Goal: Transaction & Acquisition: Download file/media

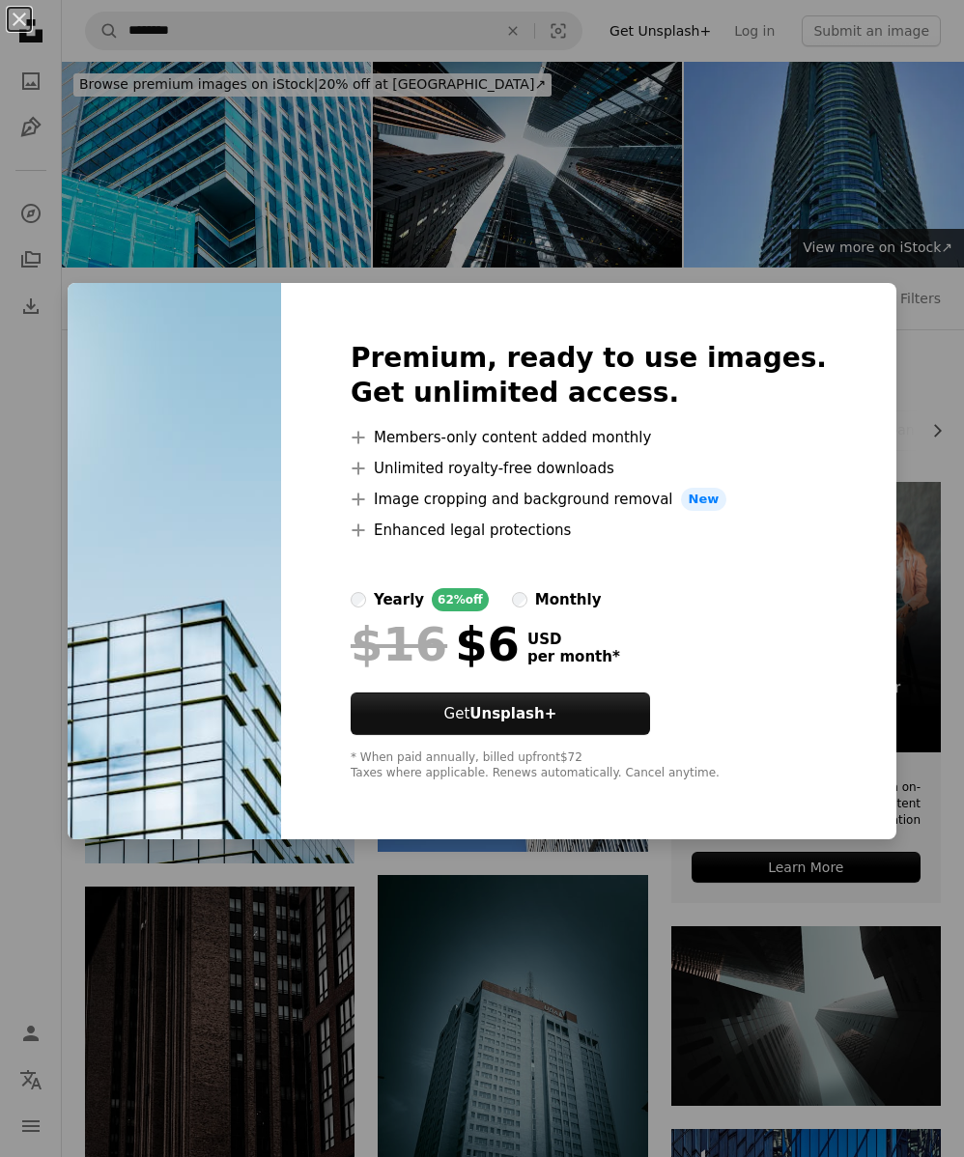
click at [894, 493] on div "An X shape Premium, ready to use images. Get unlimited access. A plus sign Memb…" at bounding box center [482, 578] width 964 height 1157
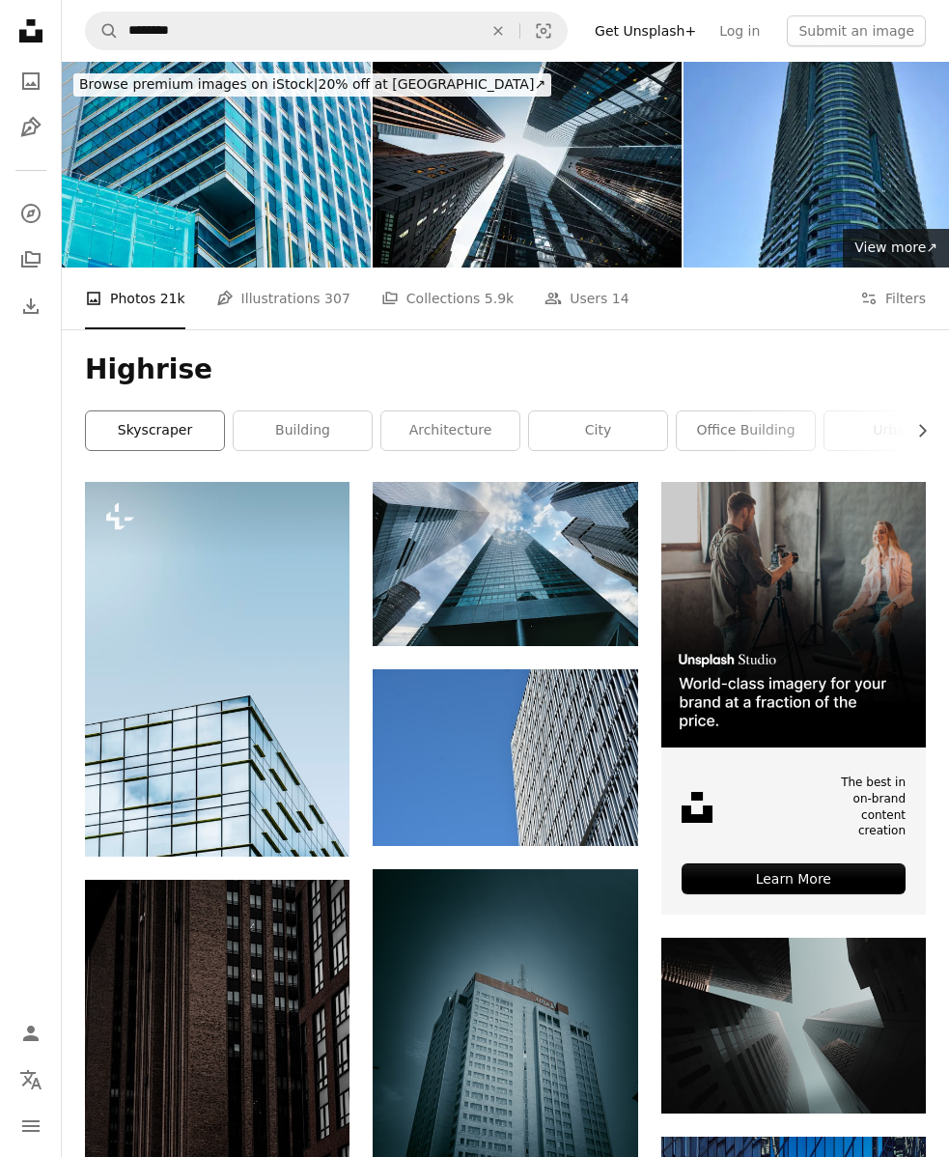
click at [191, 429] on link "skyscraper" at bounding box center [155, 430] width 138 height 39
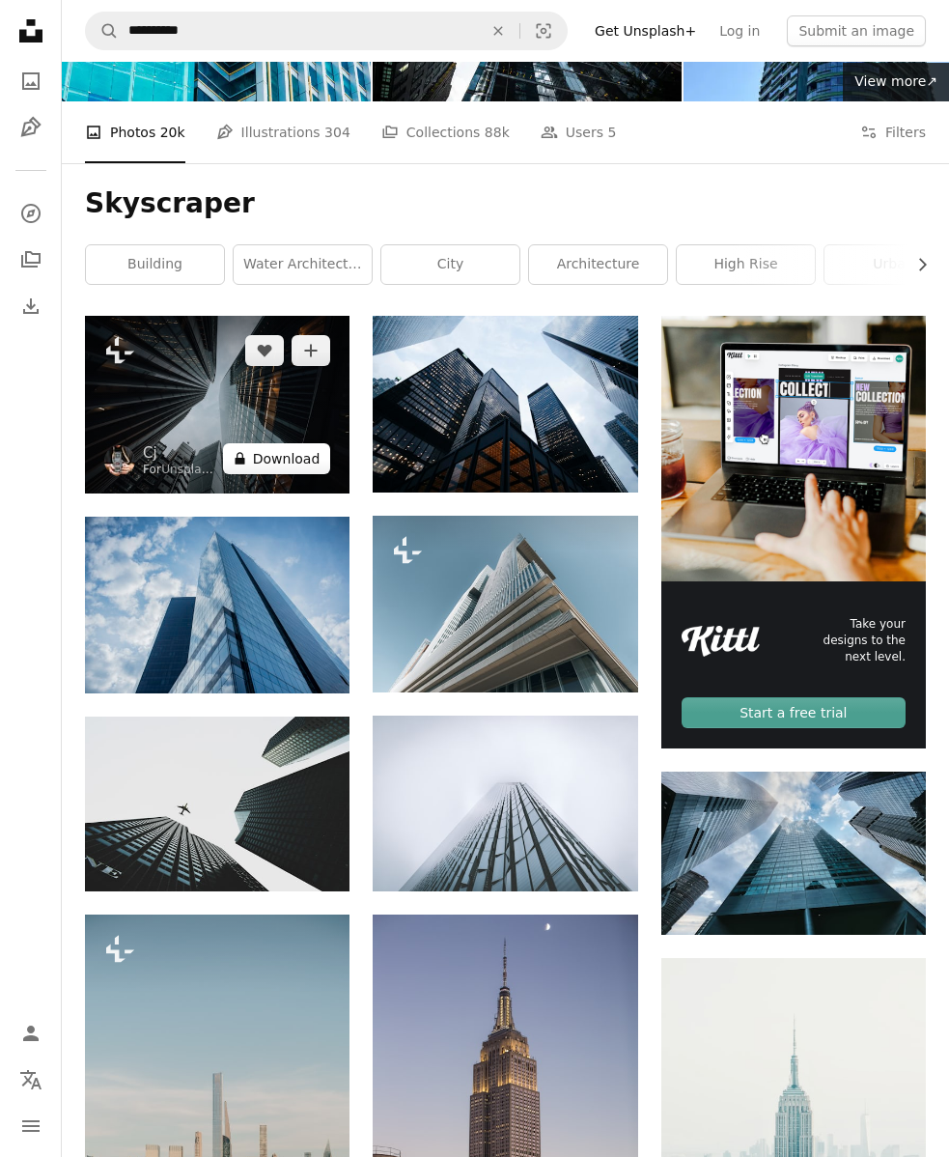
scroll to position [193, 0]
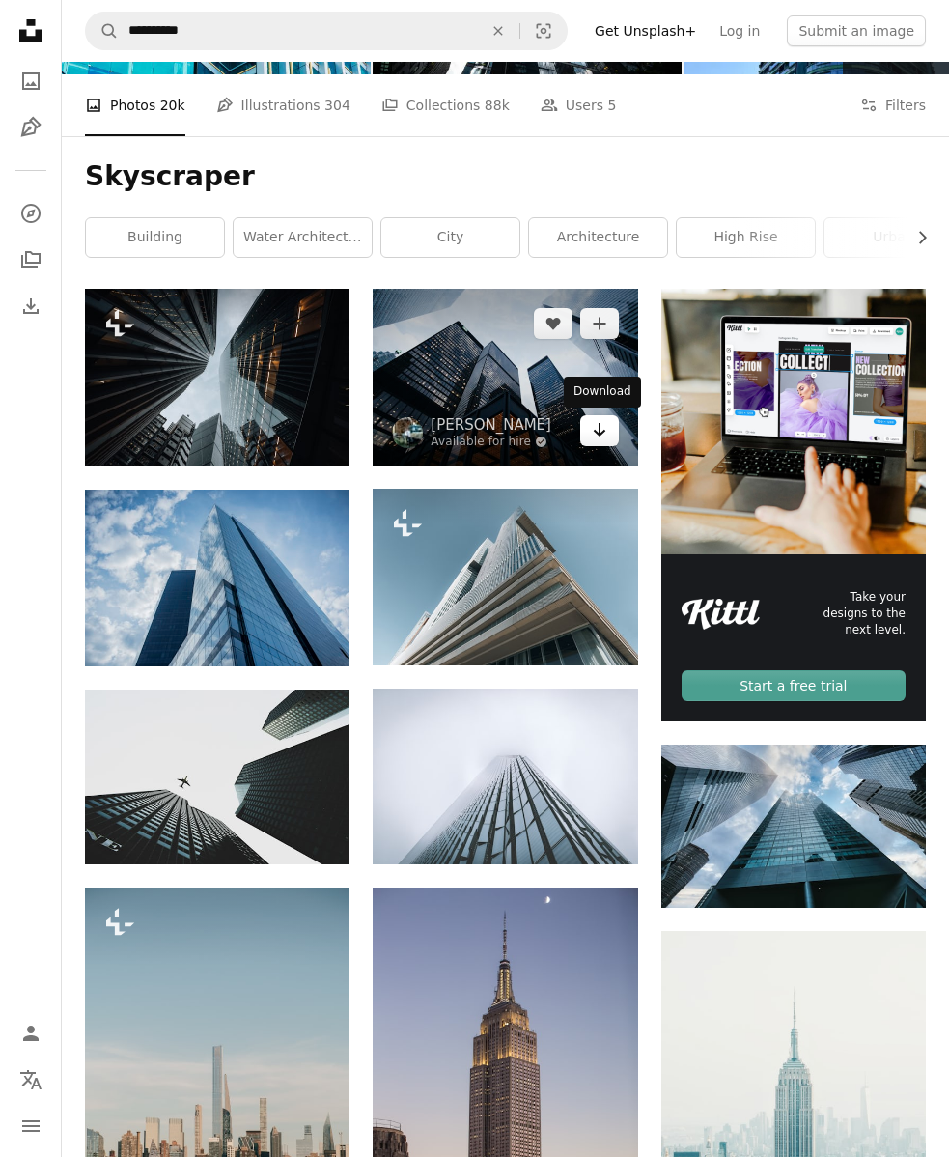
click at [597, 433] on icon "Download" at bounding box center [599, 430] width 13 height 14
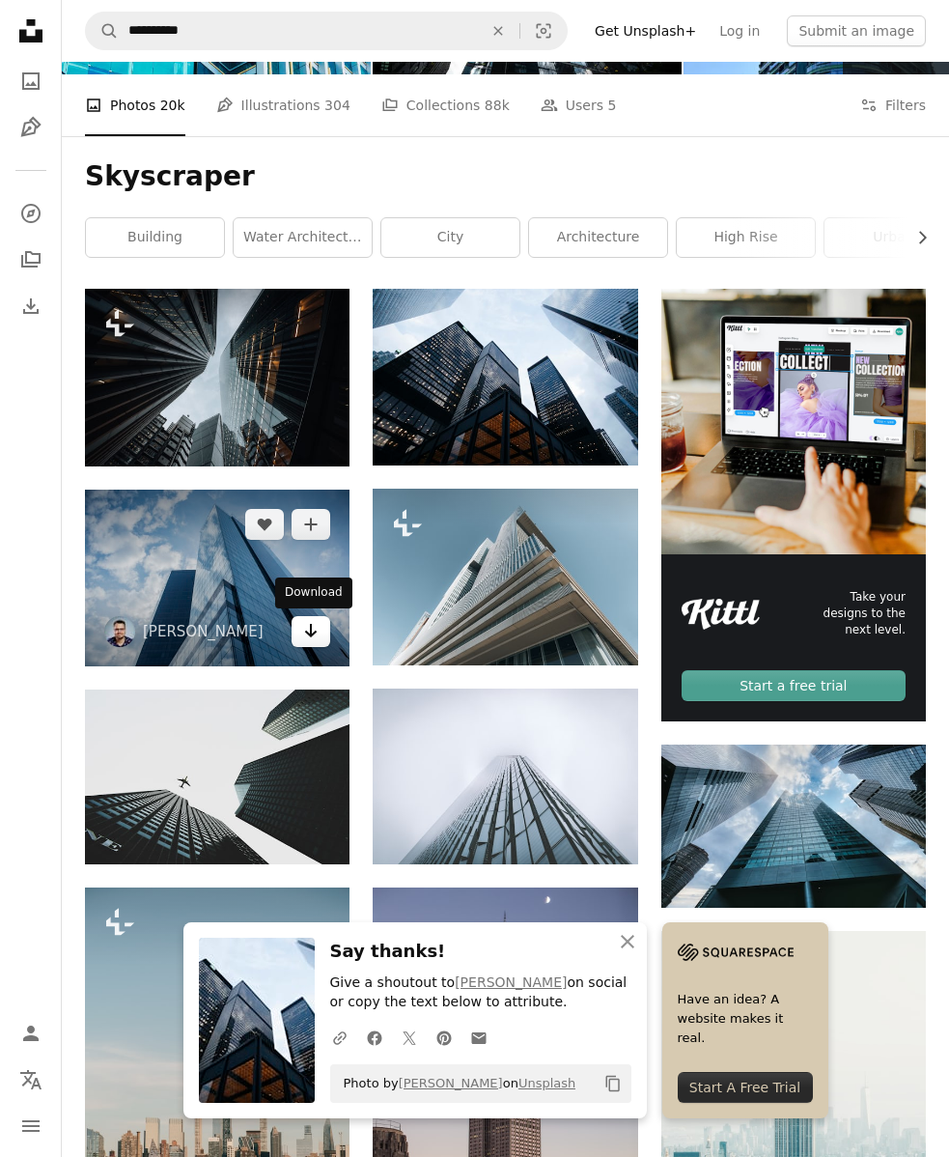
click at [311, 635] on icon "Download" at bounding box center [311, 631] width 13 height 14
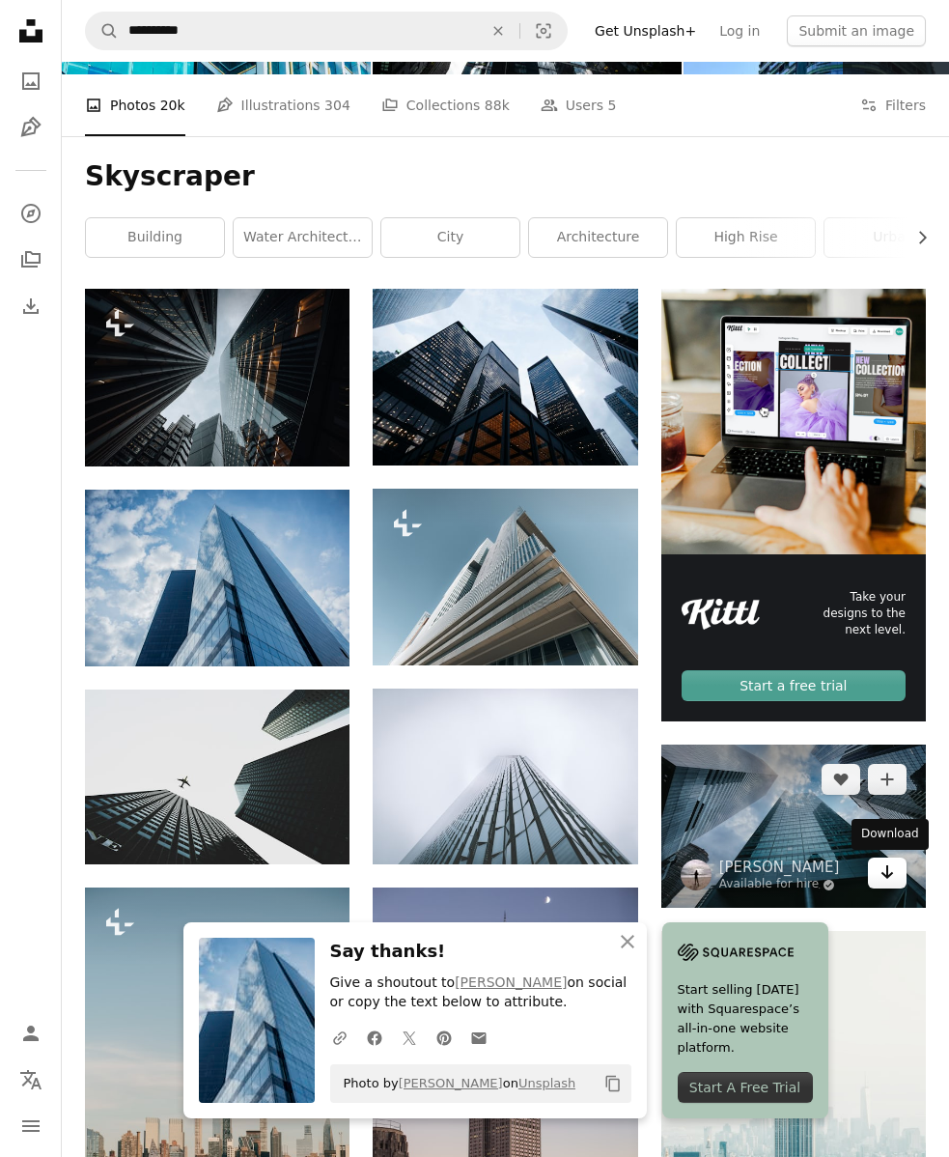
click at [884, 869] on icon "Arrow pointing down" at bounding box center [887, 872] width 15 height 23
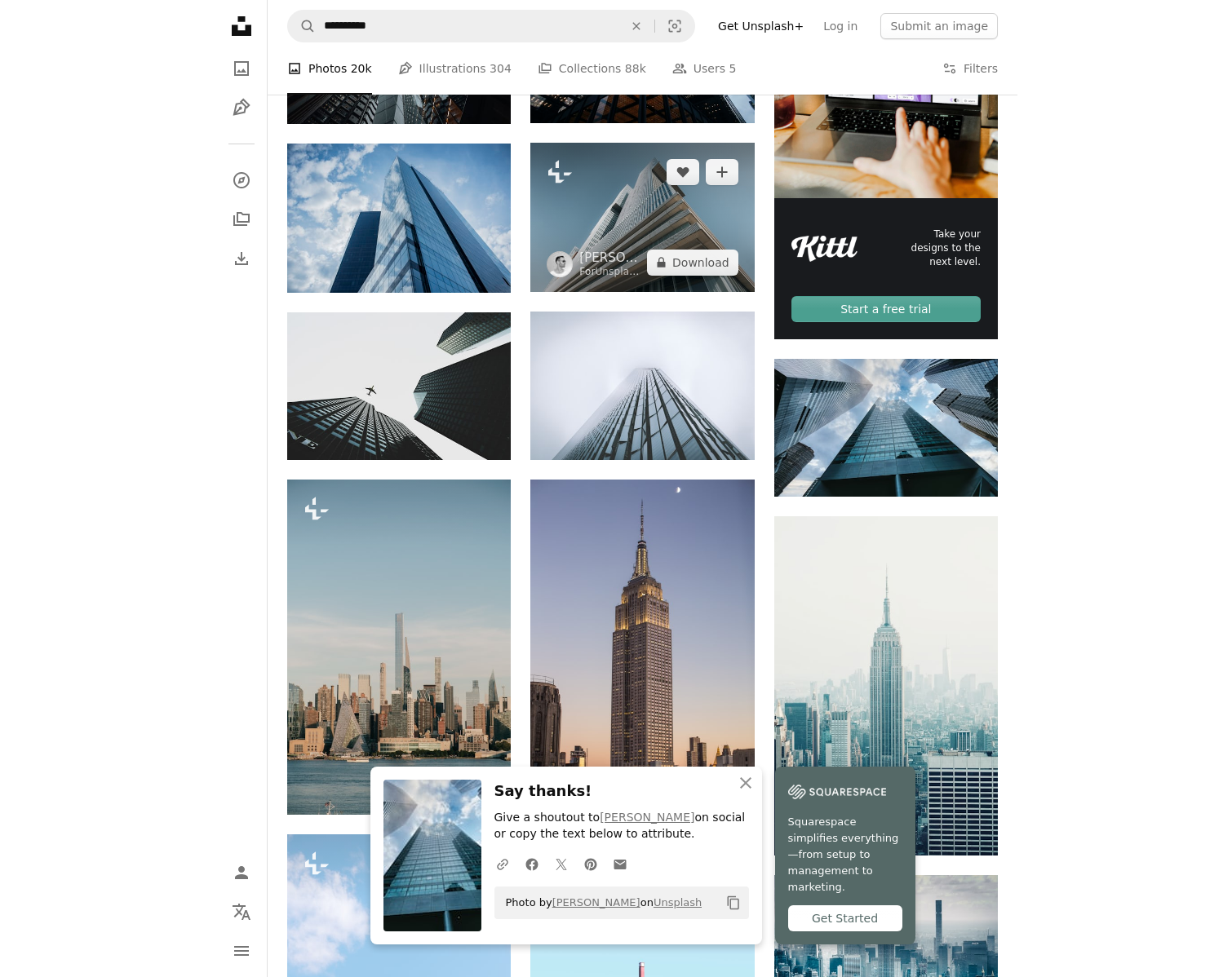
scroll to position [490, 0]
